Goal: Transaction & Acquisition: Download file/media

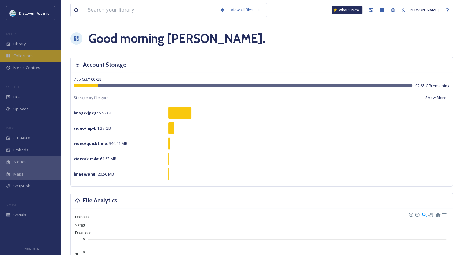
click at [29, 57] on span "Collections" at bounding box center [23, 56] width 20 height 6
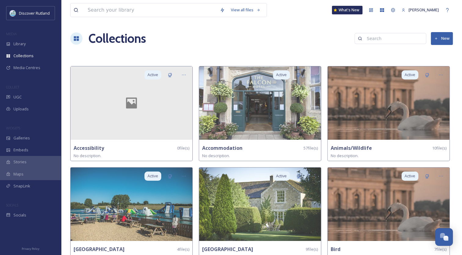
click at [385, 40] on input at bounding box center [393, 38] width 59 height 12
type input "[GEOGRAPHIC_DATA]"
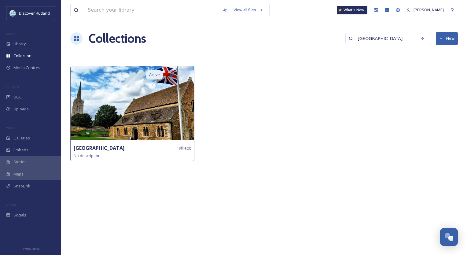
click at [164, 115] on img at bounding box center [132, 102] width 123 height 73
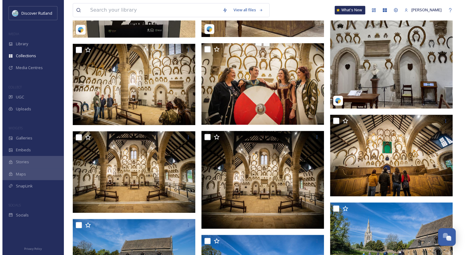
scroll to position [301, 0]
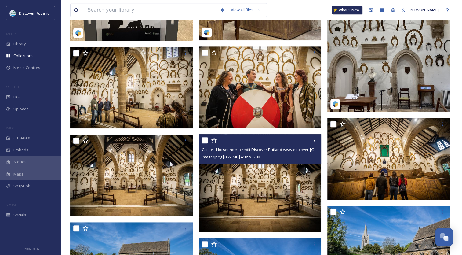
click at [232, 191] on img at bounding box center [260, 183] width 123 height 98
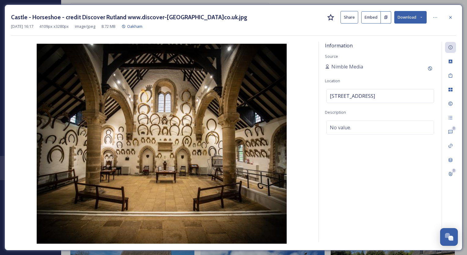
click at [406, 22] on button "Download" at bounding box center [410, 17] width 32 height 13
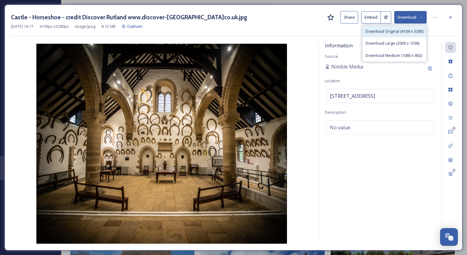
click at [387, 31] on span "Download Original (4109 x 3280)" at bounding box center [394, 31] width 58 height 6
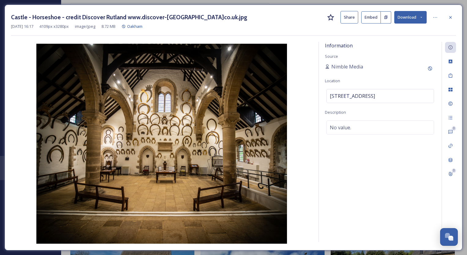
click at [423, 17] on icon at bounding box center [421, 17] width 4 height 4
